Goal: Navigation & Orientation: Find specific page/section

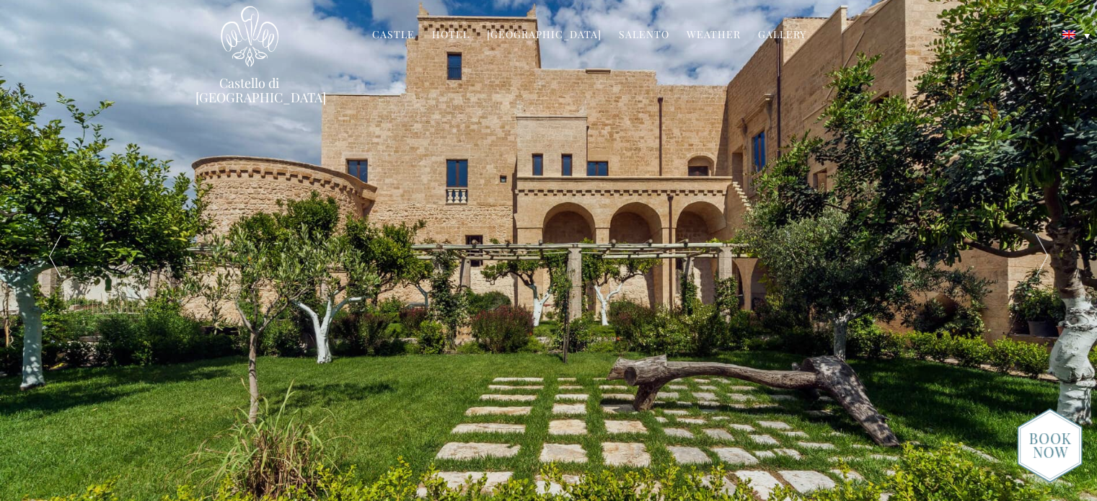
click at [407, 33] on link "Castle" at bounding box center [393, 35] width 43 height 17
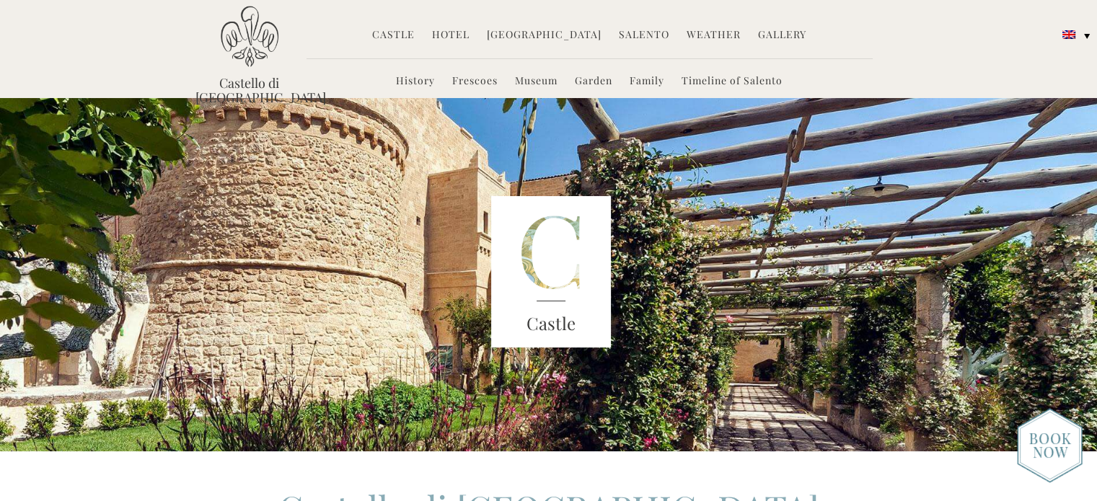
click at [459, 35] on link "Hotel" at bounding box center [450, 35] width 37 height 17
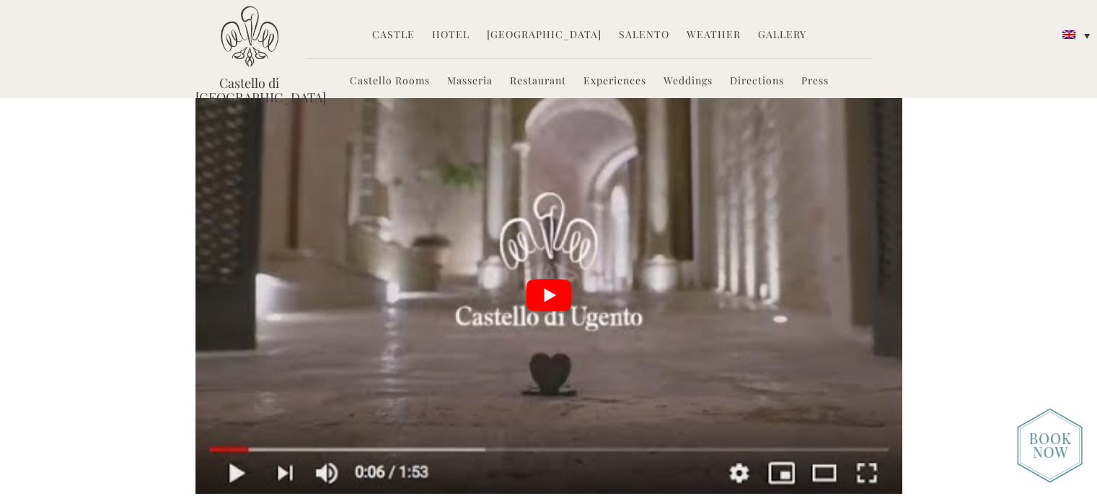
scroll to position [3365, 0]
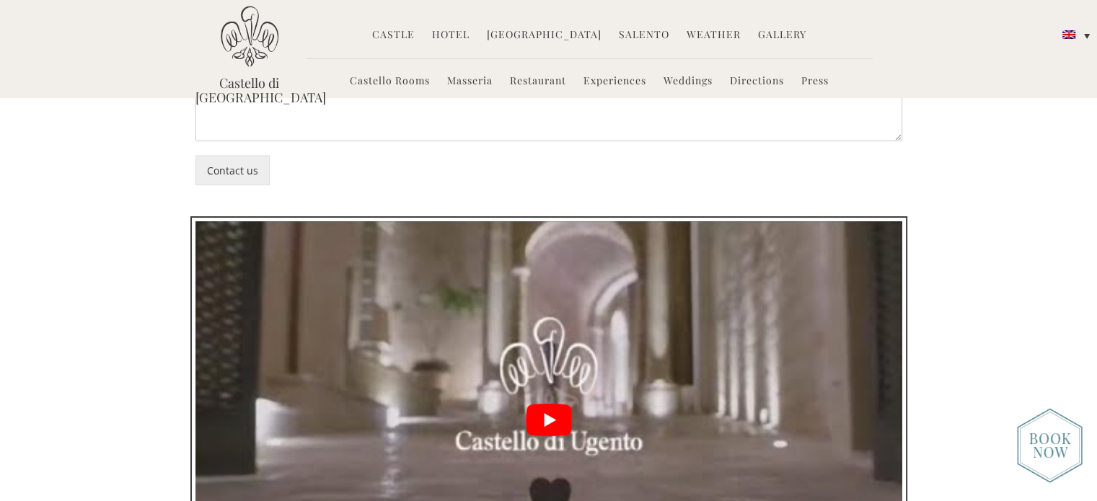
click at [548, 316] on button "play Youtube video" at bounding box center [548, 419] width 707 height 397
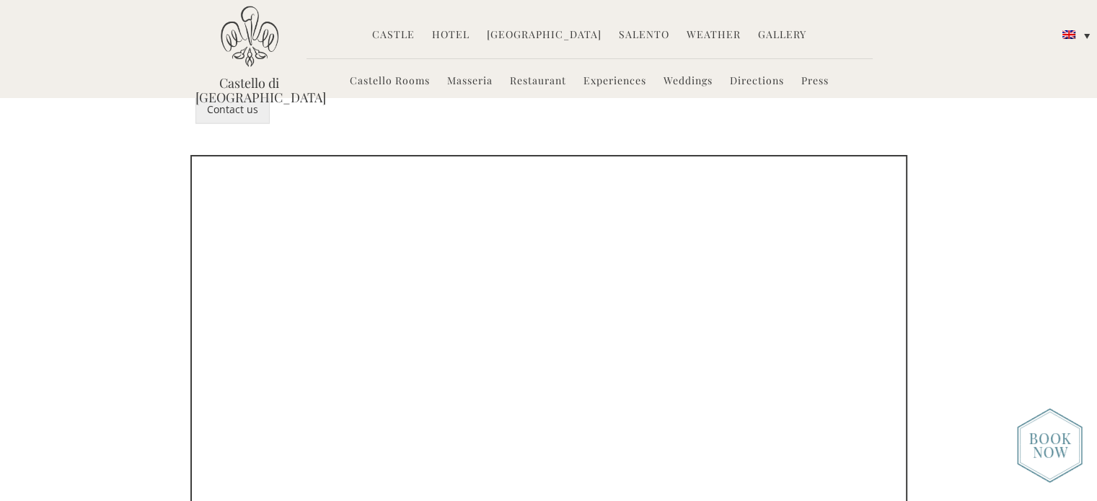
scroll to position [3410, 0]
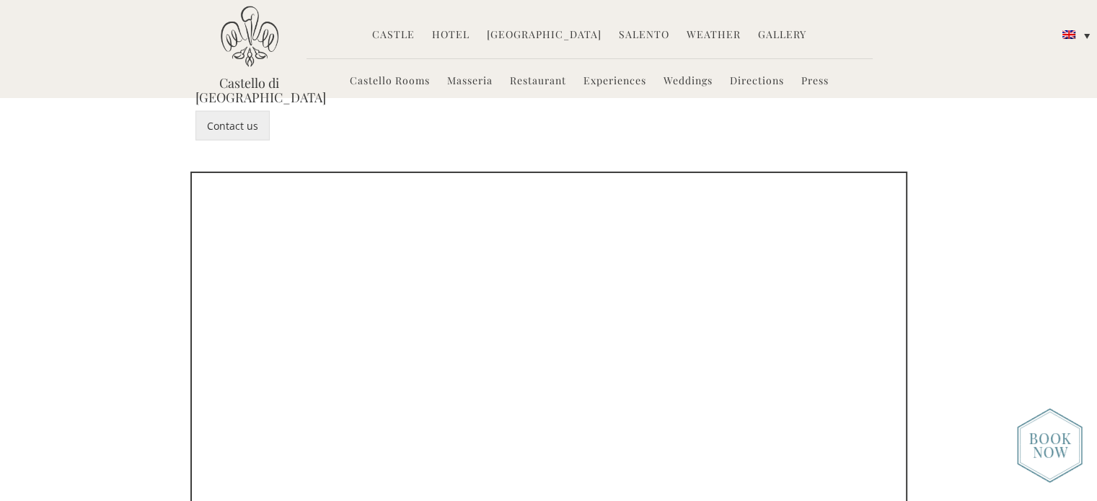
click at [750, 77] on link "Directions" at bounding box center [757, 82] width 54 height 17
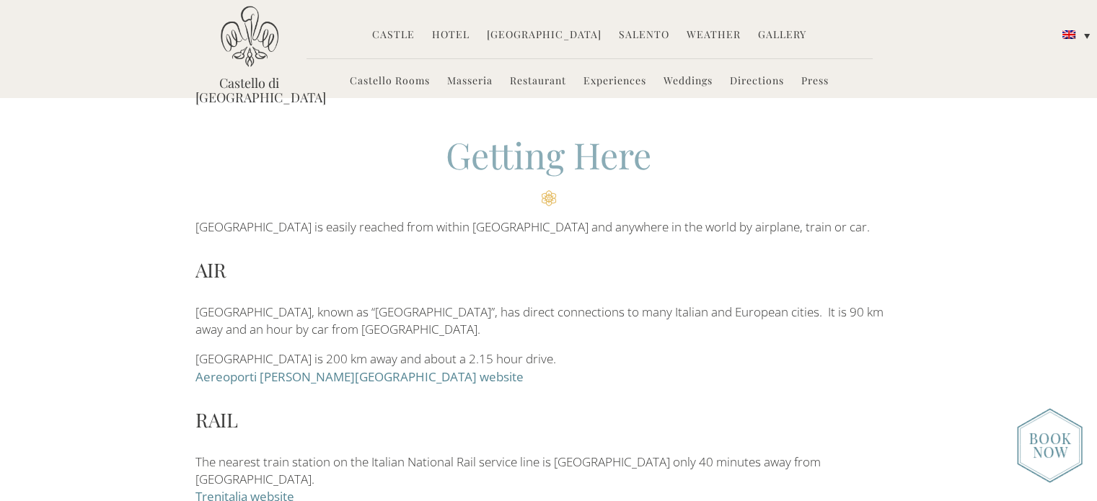
click at [464, 38] on link "Hotel" at bounding box center [450, 35] width 37 height 17
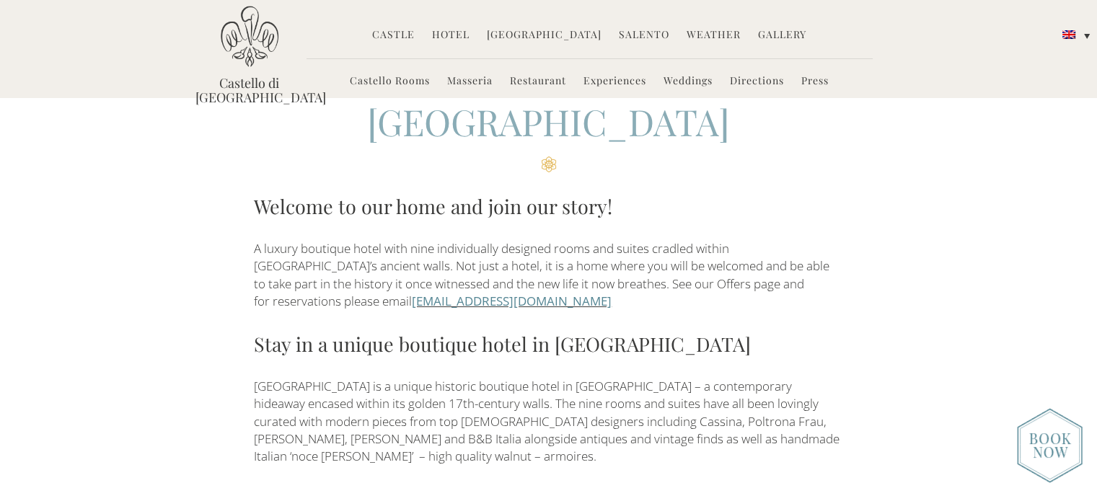
scroll to position [425, 0]
